Goal: Information Seeking & Learning: Learn about a topic

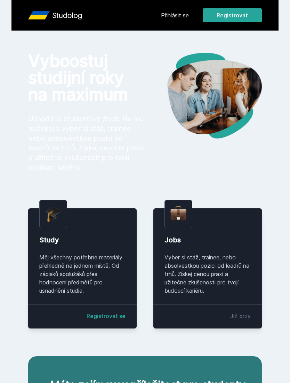
scroll to position [37, 0]
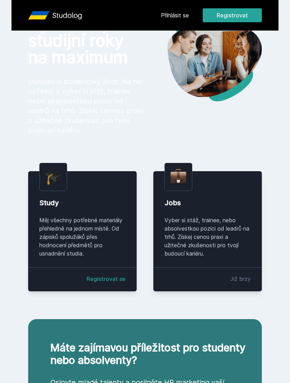
click at [181, 14] on link "Přihlásit se" at bounding box center [175, 15] width 28 height 8
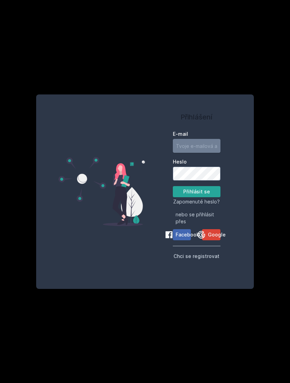
click at [205, 139] on input "E-mail" at bounding box center [197, 146] width 48 height 14
type input "[EMAIL_ADDRESS][DOMAIN_NAME]"
click at [196, 186] on button "Přihlásit se" at bounding box center [197, 191] width 48 height 11
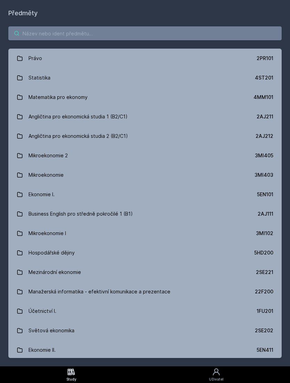
click at [213, 26] on input "search" at bounding box center [144, 33] width 273 height 14
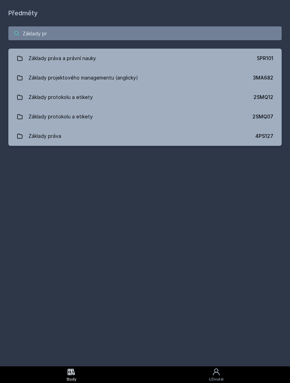
type input "Základy pr"
click at [129, 71] on div "Základy projektového managementu (anglicky)" at bounding box center [82, 78] width 109 height 14
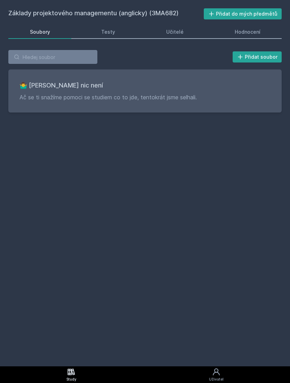
click at [184, 25] on link "Učitelé" at bounding box center [174, 32] width 60 height 14
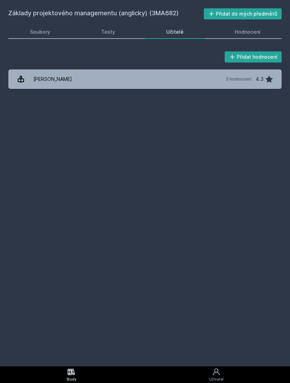
click at [126, 69] on link "[PERSON_NAME] 3 hodnocení 4.3" at bounding box center [144, 78] width 273 height 19
